Goal: Task Accomplishment & Management: Manage account settings

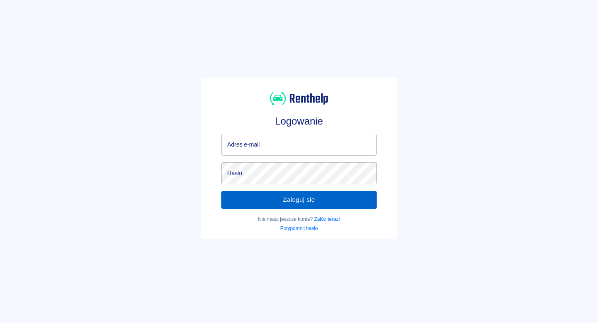
type input "kontakt@plazacar.pl"
click at [290, 196] on button "Zaloguj się" at bounding box center [298, 199] width 155 height 17
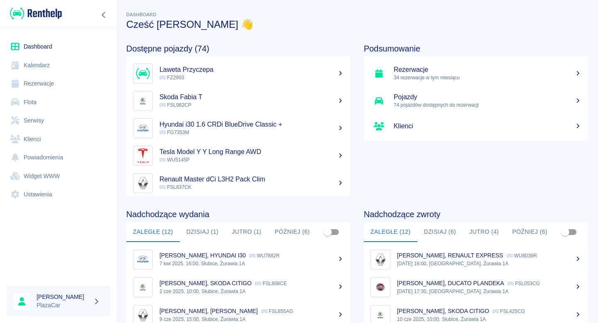
click at [91, 101] on link "Flota" at bounding box center [58, 102] width 103 height 19
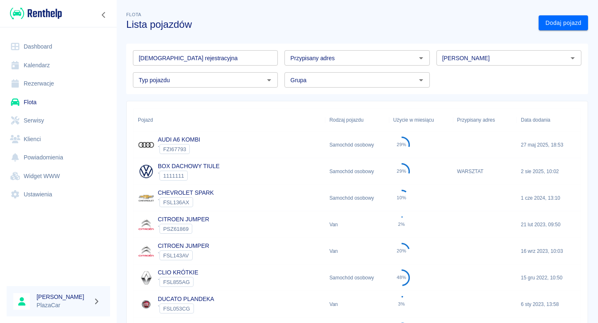
click at [181, 59] on input "[DEMOGRAPHIC_DATA] rejestracyjna" at bounding box center [205, 57] width 145 height 15
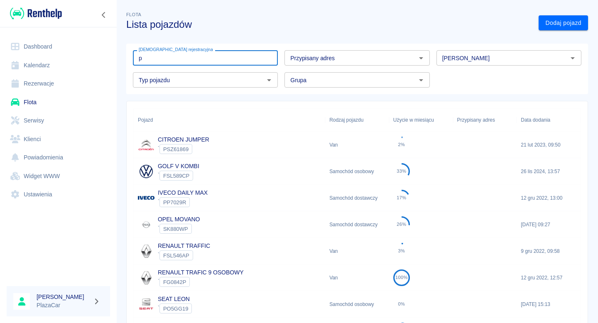
type input "p"
click at [472, 61] on input "[PERSON_NAME]" at bounding box center [502, 58] width 126 height 10
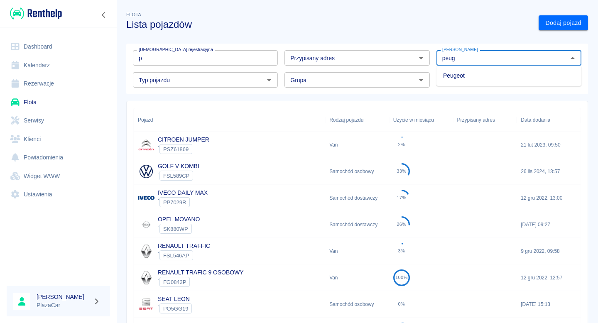
click at [476, 77] on li "Peugeot" at bounding box center [509, 76] width 145 height 14
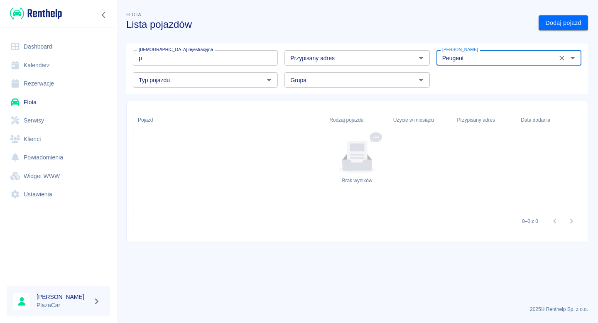
type input "Peugeot"
click at [49, 136] on link "Klienci" at bounding box center [58, 139] width 103 height 19
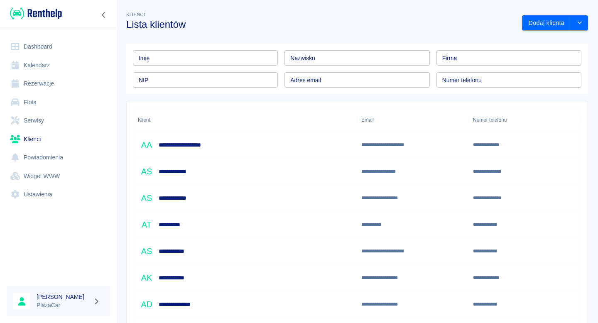
click at [61, 103] on link "Flota" at bounding box center [58, 102] width 103 height 19
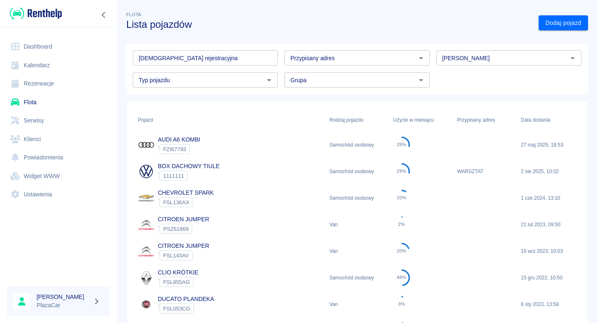
click at [467, 64] on div "[PERSON_NAME]" at bounding box center [509, 57] width 145 height 15
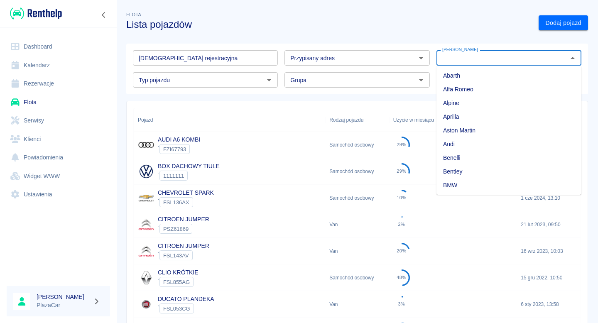
type input "e"
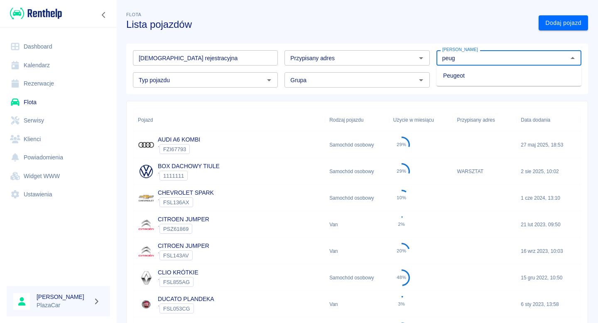
click at [477, 73] on li "Peugeot" at bounding box center [509, 76] width 145 height 14
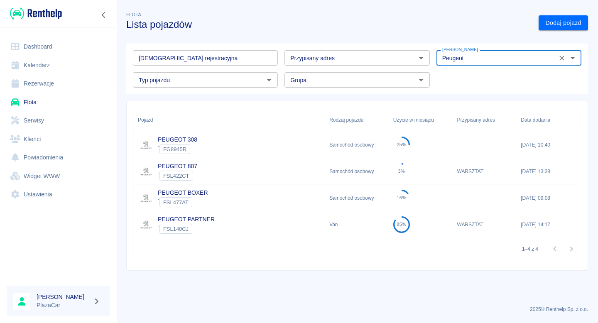
type input "Peugeot"
click at [238, 167] on div "PEUGEOT 807 ` FSL422CT" at bounding box center [230, 171] width 192 height 27
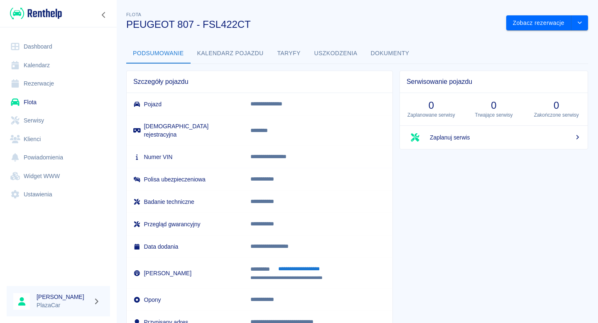
click at [393, 42] on div "**********" at bounding box center [357, 168] width 482 height 331
click at [393, 56] on button "Dokumenty" at bounding box center [390, 54] width 52 height 20
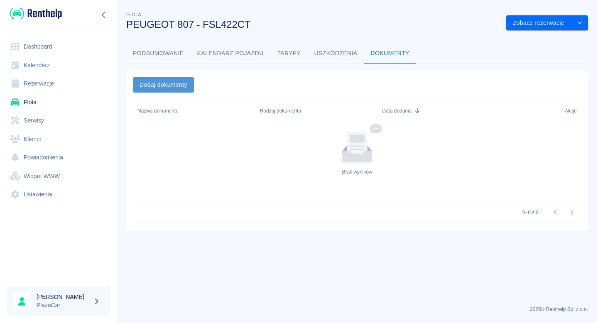
click at [180, 83] on button "Dodaj dokumenty" at bounding box center [163, 84] width 61 height 15
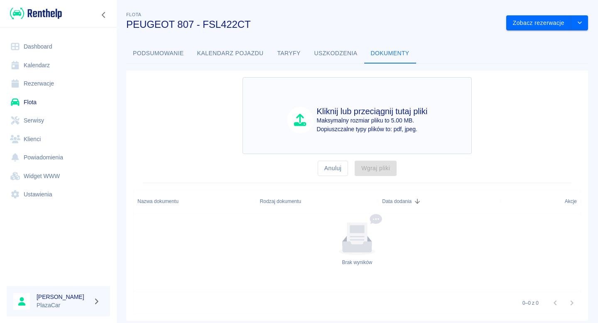
click at [284, 107] on div "Kliknij lub przeciągnij tutaj pliki Maksymalny rozmiar pliku to 5.00 MB. Dopius…" at bounding box center [357, 119] width 189 height 27
type input "C:\fakepath\FSL422CT (1).pdf"
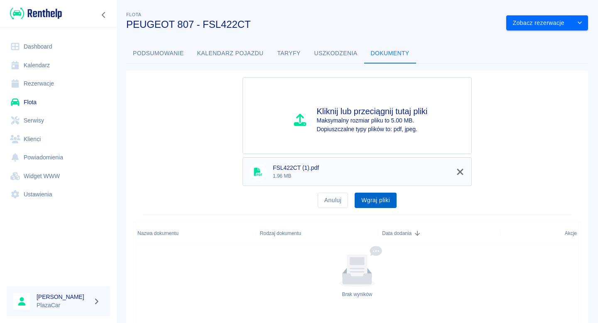
click at [368, 195] on button "Wgraj pliki" at bounding box center [376, 200] width 42 height 15
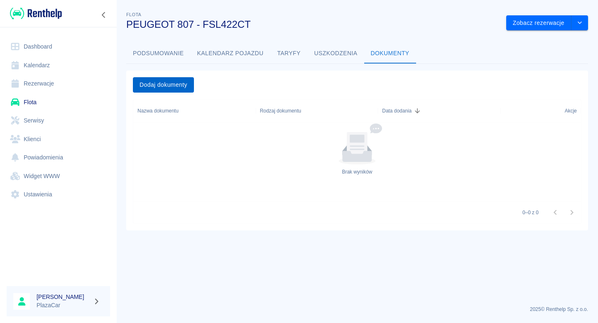
click at [184, 86] on button "Dodaj dokumenty" at bounding box center [163, 84] width 61 height 15
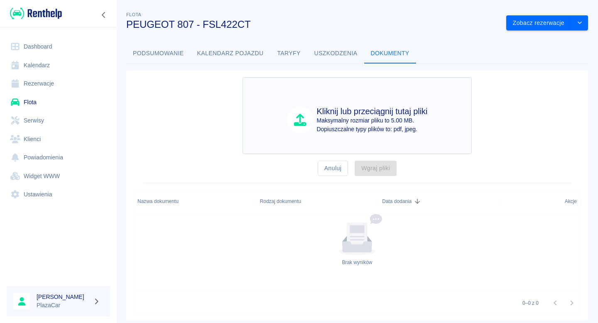
click at [268, 115] on div "Kliknij lub przeciągnij tutaj pliki Maksymalny rozmiar pliku to 5.00 MB. Dopius…" at bounding box center [357, 119] width 189 height 27
type input "C:\fakepath\FSL422CT (1).pdf"
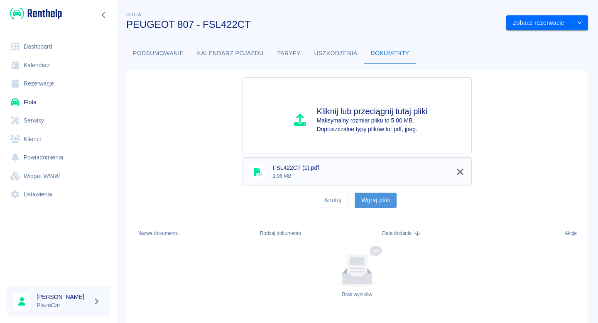
click at [364, 196] on button "Wgraj pliki" at bounding box center [376, 200] width 42 height 15
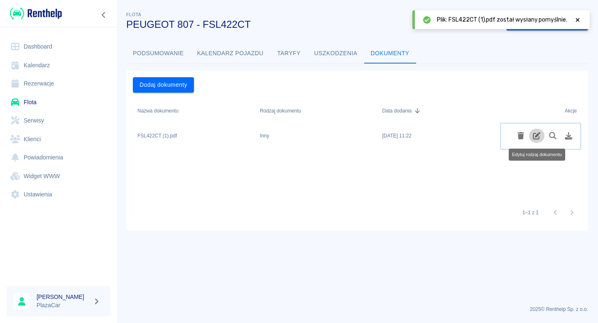
click at [534, 136] on icon "Edytuj rodzaj dokumentu" at bounding box center [536, 135] width 7 height 7
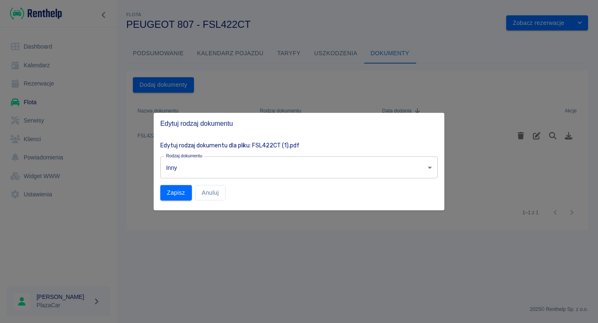
click at [263, 166] on body "Używamy plików Cookies, by zapewnić Ci najlepsze możliwe doświadczenie. Aby dow…" at bounding box center [299, 161] width 598 height 323
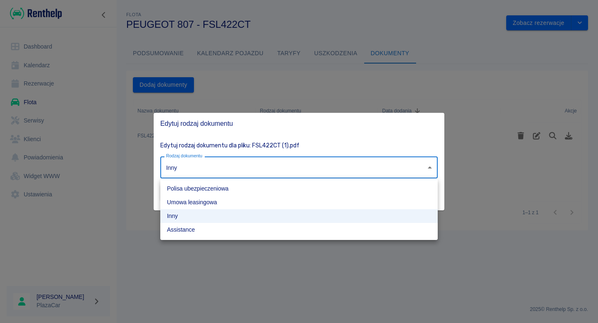
click at [235, 186] on li "Polisa ubezpieczeniowa" at bounding box center [299, 189] width 278 height 14
type input "insurance-policy"
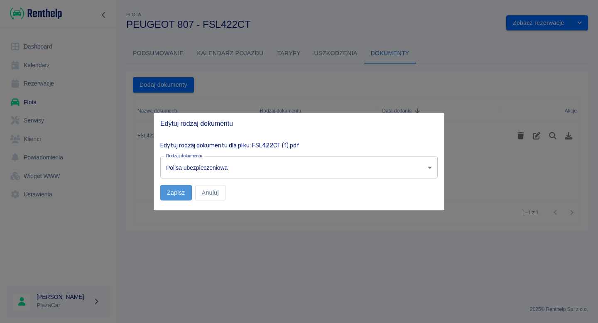
click at [185, 192] on button "Zapisz" at bounding box center [176, 192] width 32 height 15
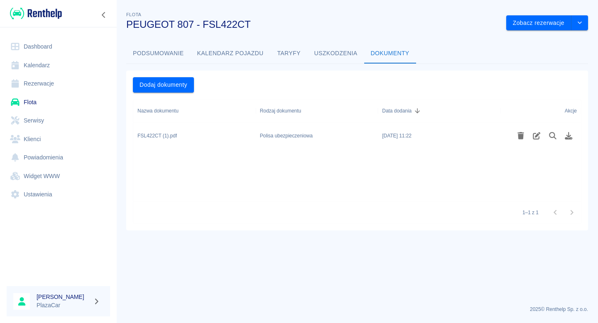
click at [65, 104] on link "Flota" at bounding box center [58, 102] width 103 height 19
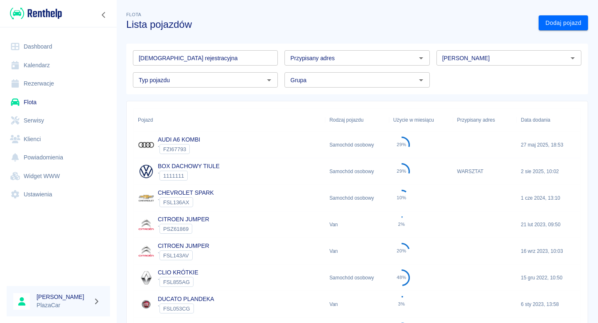
click at [168, 62] on input "[DEMOGRAPHIC_DATA] rejestracyjna" at bounding box center [205, 57] width 145 height 15
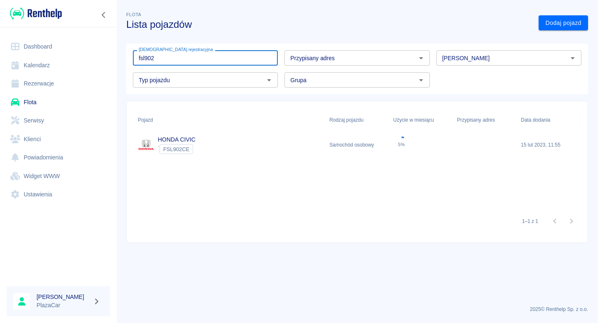
type input "fsl902"
click at [218, 149] on div "HONDA CIVIC ` FSL902CE" at bounding box center [230, 145] width 192 height 27
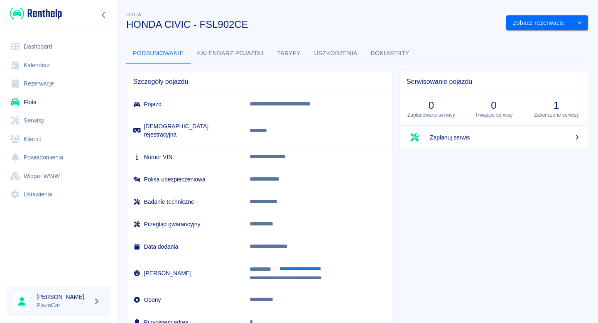
click at [378, 49] on button "Dokumenty" at bounding box center [390, 54] width 52 height 20
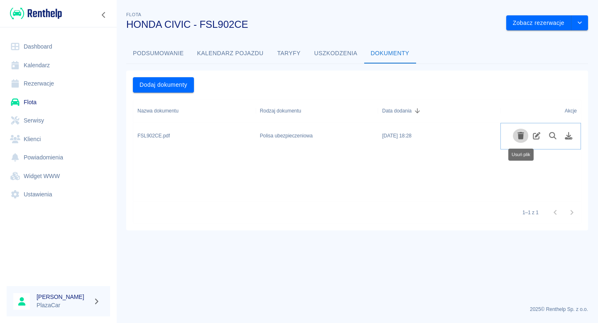
click at [521, 135] on icon "Usuń plik" at bounding box center [521, 135] width 7 height 7
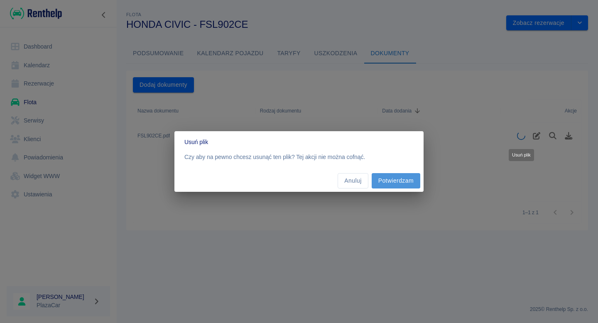
click at [399, 182] on button "Potwierdzam" at bounding box center [396, 180] width 49 height 15
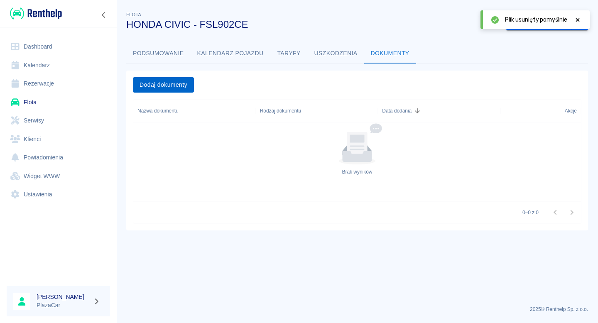
click at [160, 85] on button "Dodaj dokumenty" at bounding box center [163, 84] width 61 height 15
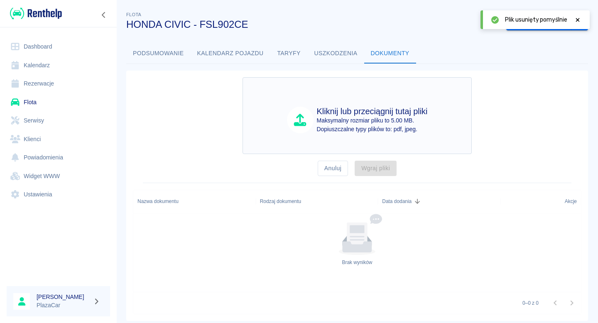
click at [275, 114] on div "Kliknij lub przeciągnij tutaj pliki Maksymalny rozmiar pliku to 5.00 MB. Dopius…" at bounding box center [357, 119] width 189 height 27
click at [392, 115] on h4 "Kliknij lub przeciągnij tutaj pliki" at bounding box center [372, 111] width 111 height 10
type input "C:\fakepath\1_Policy_22014_1177259.pdf"
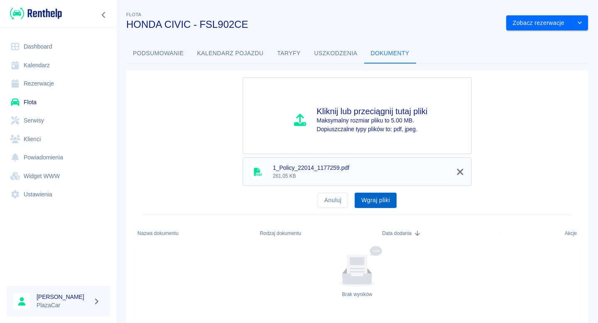
click at [377, 196] on button "Wgraj pliki" at bounding box center [376, 200] width 42 height 15
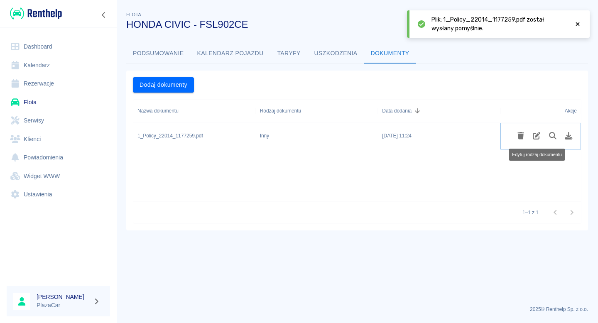
click at [533, 134] on icon "Edytuj rodzaj dokumentu" at bounding box center [536, 135] width 7 height 7
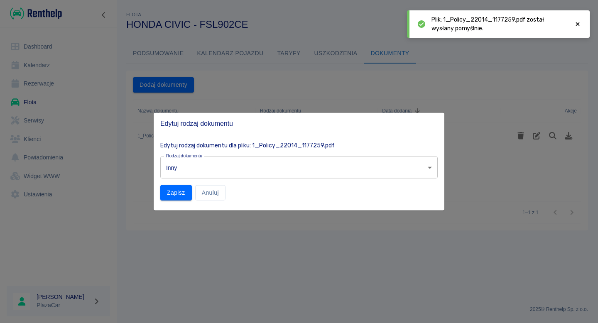
click at [326, 166] on body "Używamy plików Cookies, by zapewnić Ci najlepsze możliwe doświadczenie. Aby dow…" at bounding box center [299, 161] width 598 height 323
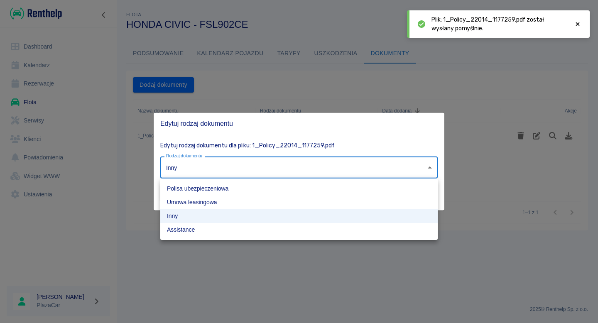
click at [273, 188] on li "Polisa ubezpieczeniowa" at bounding box center [299, 189] width 278 height 14
type input "insurance-policy"
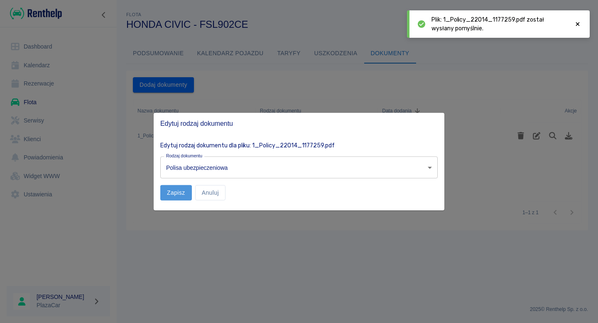
click at [166, 195] on button "Zapisz" at bounding box center [176, 192] width 32 height 15
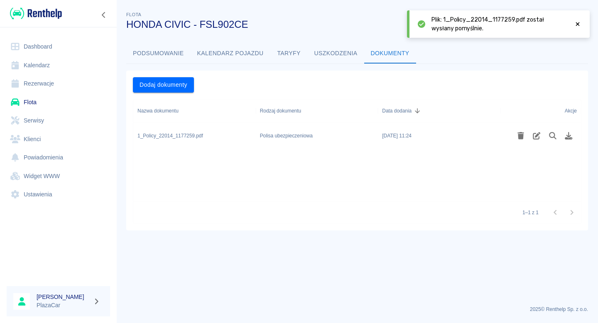
click at [74, 139] on link "Klienci" at bounding box center [58, 139] width 103 height 19
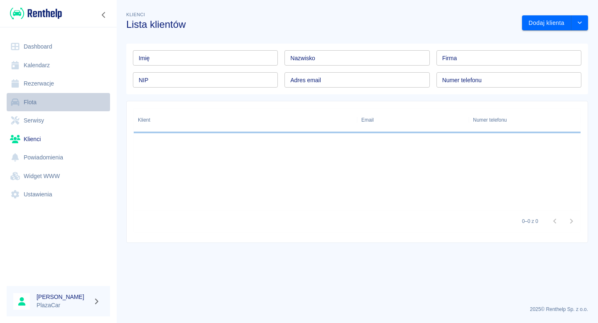
click at [80, 105] on link "Flota" at bounding box center [58, 102] width 103 height 19
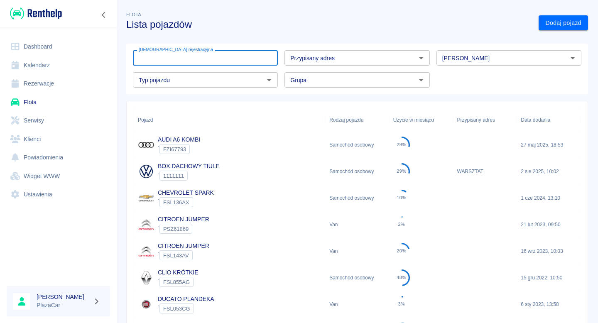
click at [184, 54] on input "[DEMOGRAPHIC_DATA] rejestracyjna" at bounding box center [205, 57] width 145 height 15
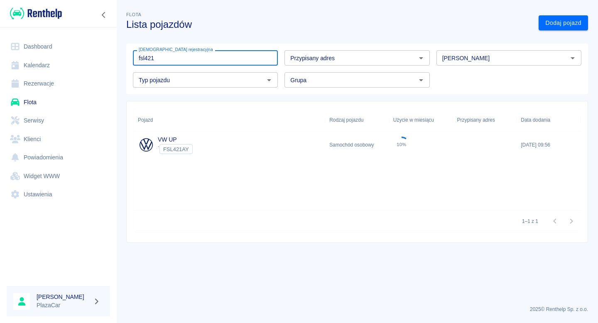
type input "fsl421"
click at [198, 138] on div "VW UP ` FSL421AY" at bounding box center [230, 145] width 192 height 27
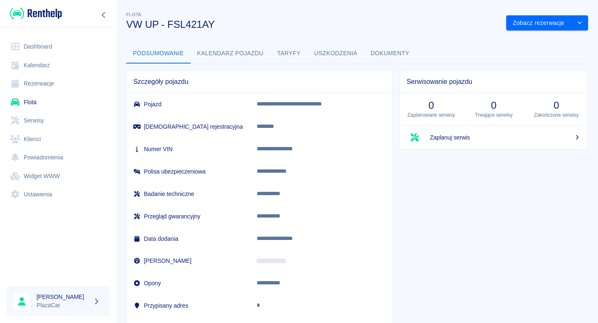
click at [381, 64] on div "**********" at bounding box center [256, 195] width 273 height 263
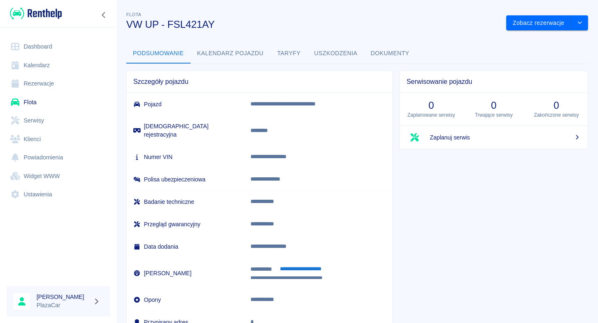
click at [385, 58] on button "Dokumenty" at bounding box center [390, 54] width 52 height 20
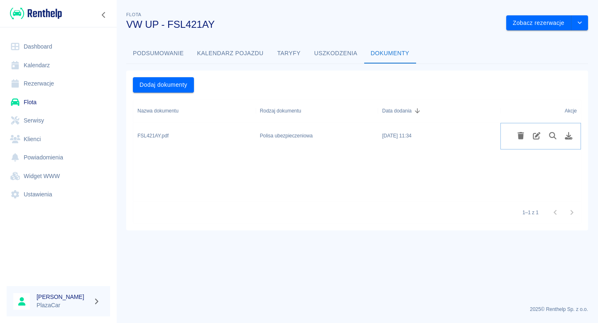
click at [516, 135] on icon "Usuń plik" at bounding box center [521, 135] width 10 height 7
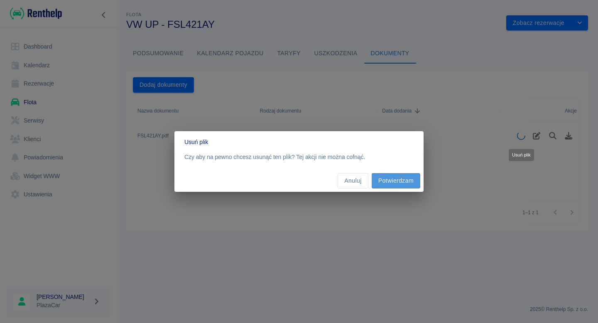
click at [391, 174] on button "Potwierdzam" at bounding box center [396, 180] width 49 height 15
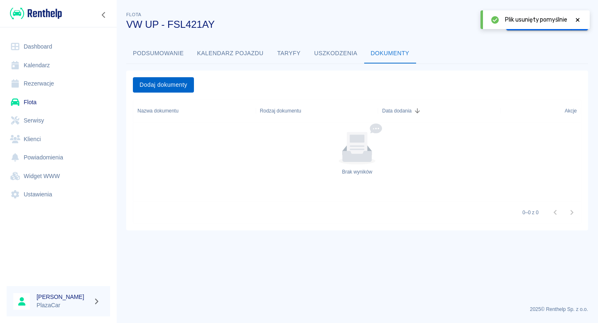
click at [158, 82] on button "Dodaj dokumenty" at bounding box center [163, 84] width 61 height 15
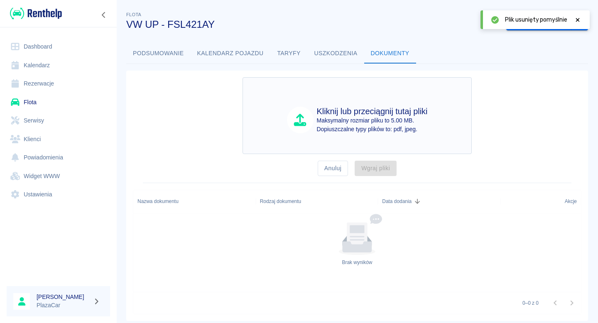
click at [276, 106] on div "Kliknij lub przeciągnij tutaj pliki Maksymalny rozmiar pliku to 5.00 MB. Dopius…" at bounding box center [357, 115] width 229 height 77
type input "C:\fakepath\FSL421AY.pdf"
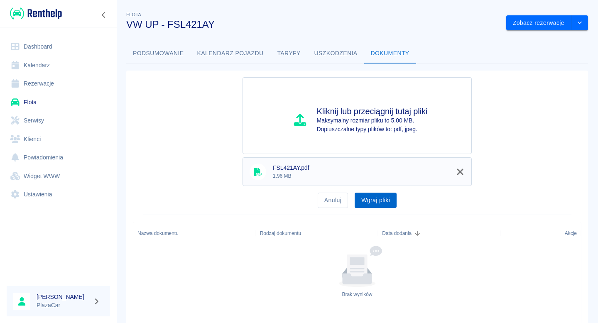
click at [370, 202] on button "Wgraj pliki" at bounding box center [376, 200] width 42 height 15
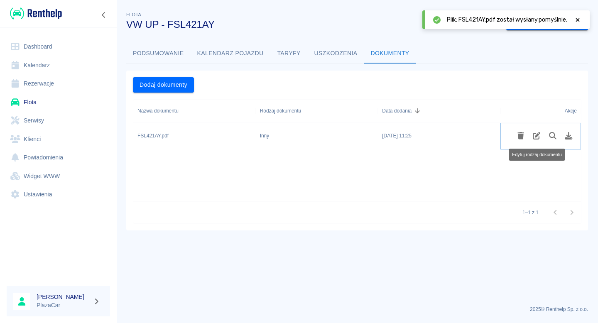
click at [535, 135] on icon "Edytuj rodzaj dokumentu" at bounding box center [537, 135] width 10 height 7
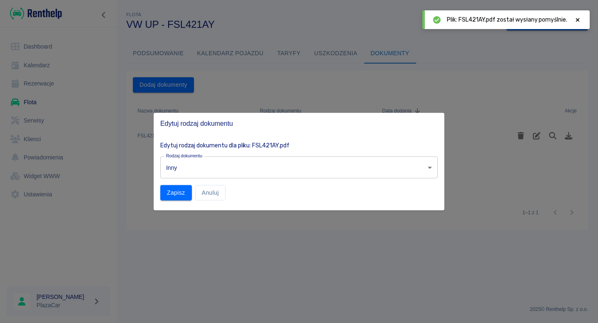
click at [225, 159] on body "Używamy plików Cookies, by zapewnić Ci najlepsze możliwe doświadczenie. Aby dow…" at bounding box center [299, 161] width 598 height 323
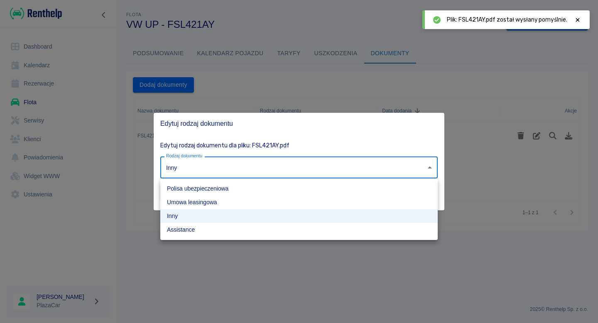
click at [207, 181] on ul "Polisa ubezpieczeniowa Umowa leasingowa Inny Assistance" at bounding box center [299, 209] width 278 height 61
click at [207, 185] on li "Polisa ubezpieczeniowa" at bounding box center [299, 189] width 278 height 14
type input "insurance-policy"
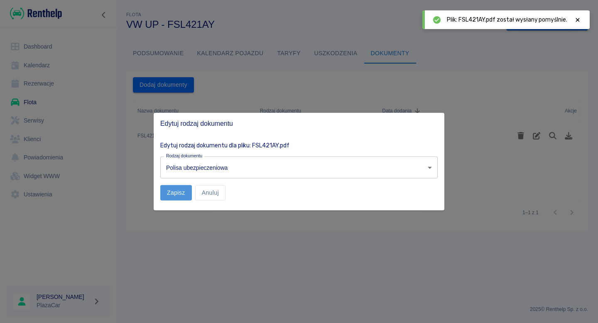
click at [184, 193] on button "Zapisz" at bounding box center [176, 192] width 32 height 15
